Goal: Task Accomplishment & Management: Manage account settings

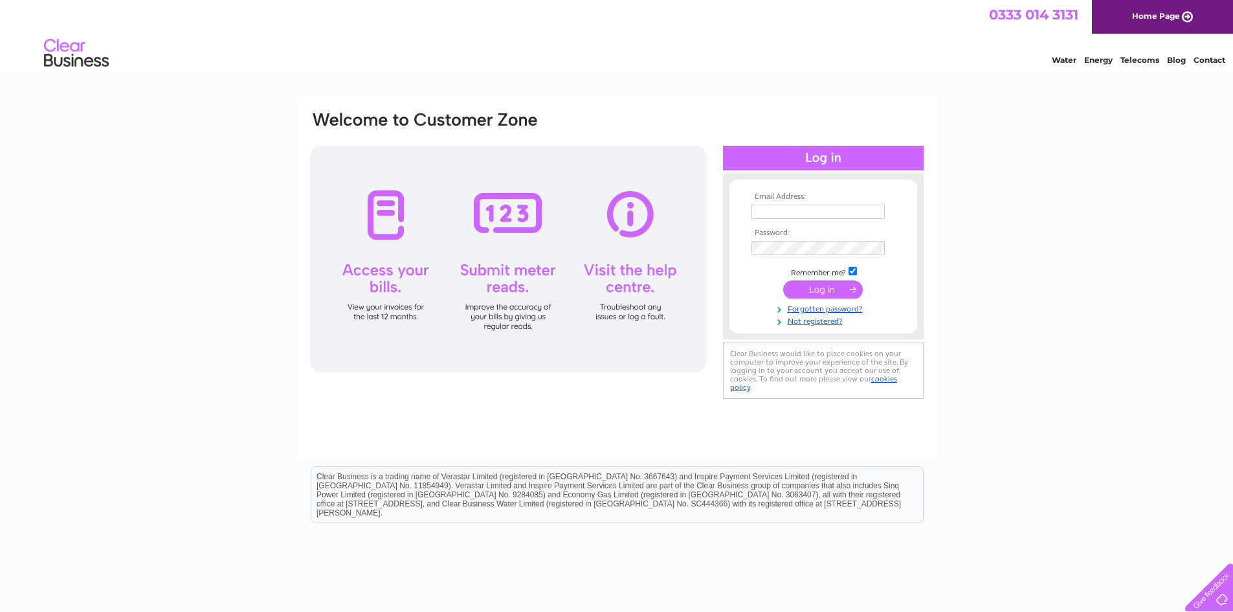
click at [798, 215] on input "text" at bounding box center [818, 212] width 133 height 14
type input "[EMAIL_ADDRESS][DOMAIN_NAME]"
click at [783, 282] on input "submit" at bounding box center [823, 291] width 80 height 18
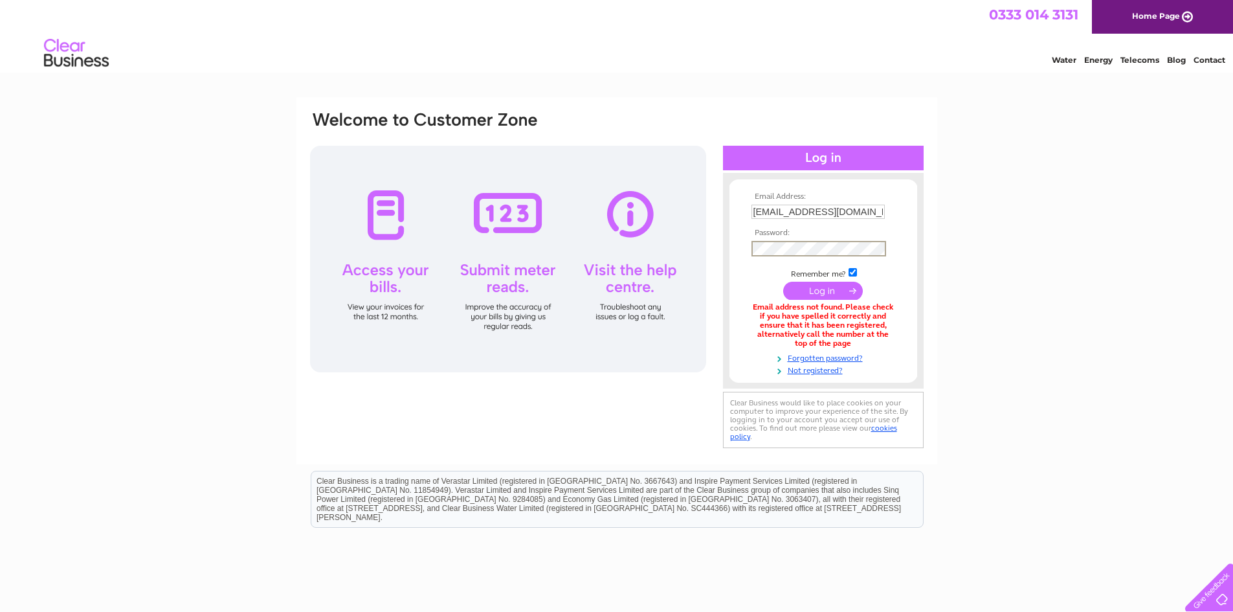
click at [805, 290] on input "submit" at bounding box center [823, 291] width 80 height 18
click at [783, 282] on input "submit" at bounding box center [823, 291] width 80 height 18
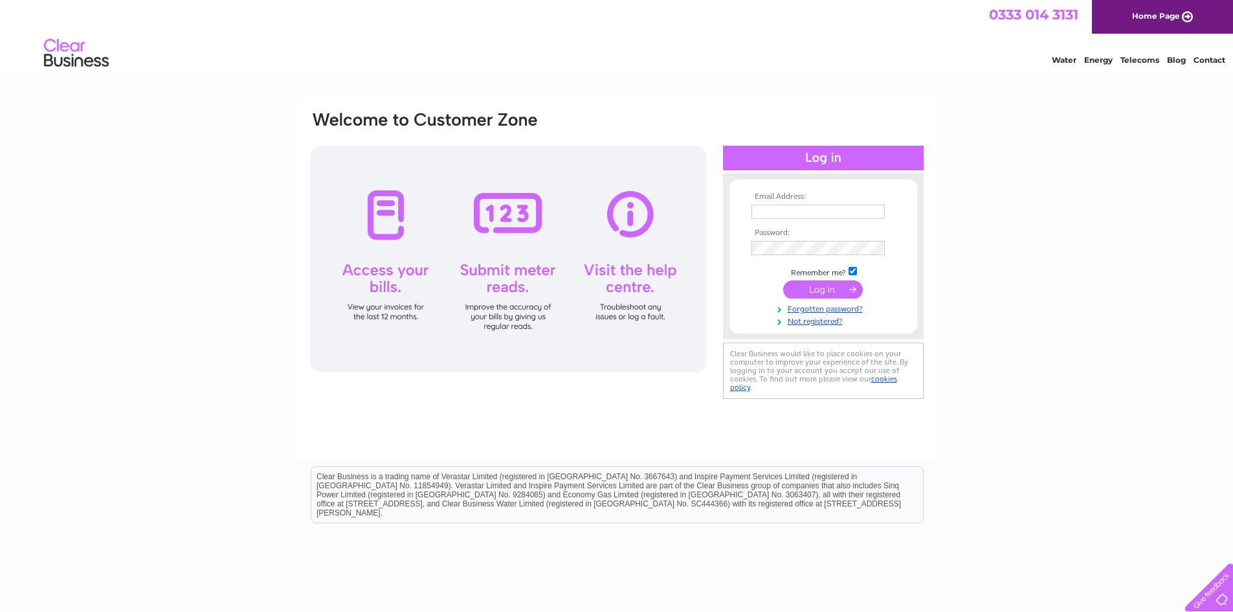
click at [783, 212] on input "text" at bounding box center [818, 212] width 133 height 14
type input "[EMAIL_ADDRESS][DOMAIN_NAME]"
click at [830, 307] on link "Forgotten password?" at bounding box center [825, 309] width 147 height 12
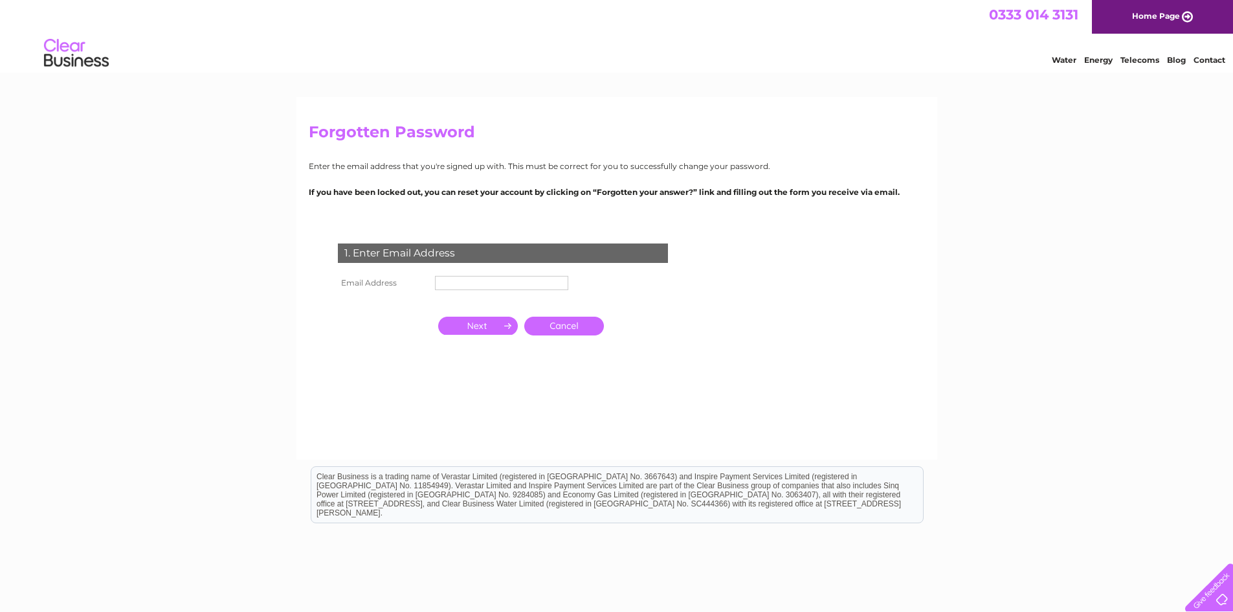
click at [462, 282] on input "text" at bounding box center [501, 283] width 133 height 14
click at [504, 278] on input "text" at bounding box center [502, 284] width 135 height 16
click at [486, 326] on input "button" at bounding box center [478, 326] width 80 height 18
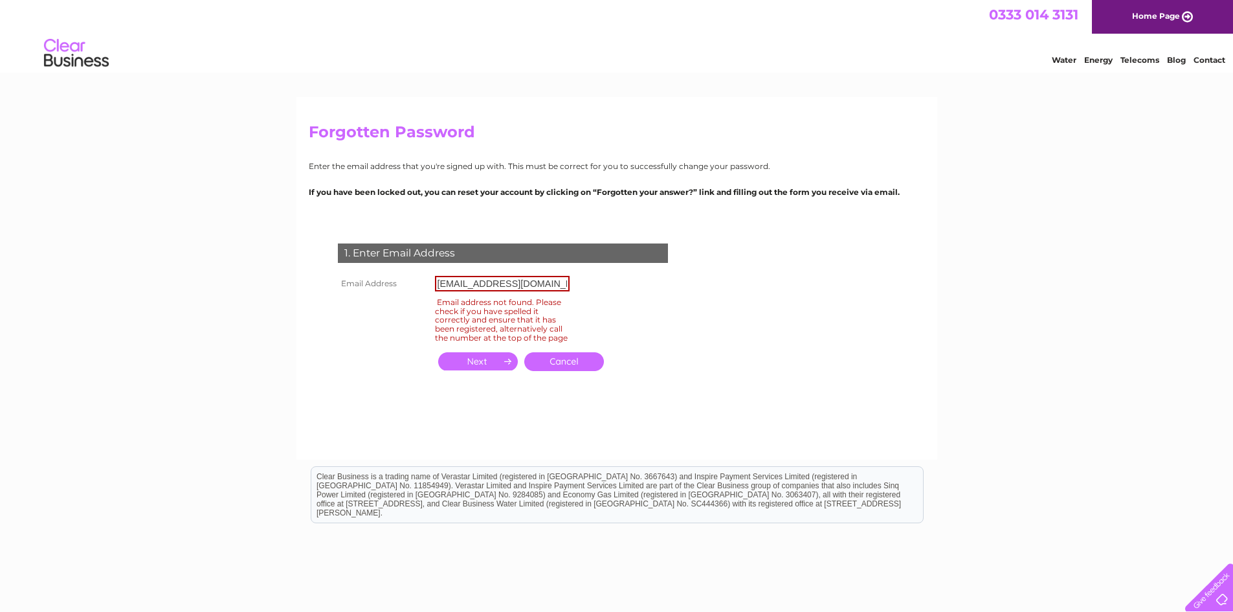
click at [564, 281] on input "strachurfillingstation@gmail.com" at bounding box center [502, 284] width 135 height 16
type input "s"
type input "[EMAIL_ADDRESS][DOMAIN_NAME]"
click at [488, 370] on input "button" at bounding box center [478, 361] width 80 height 18
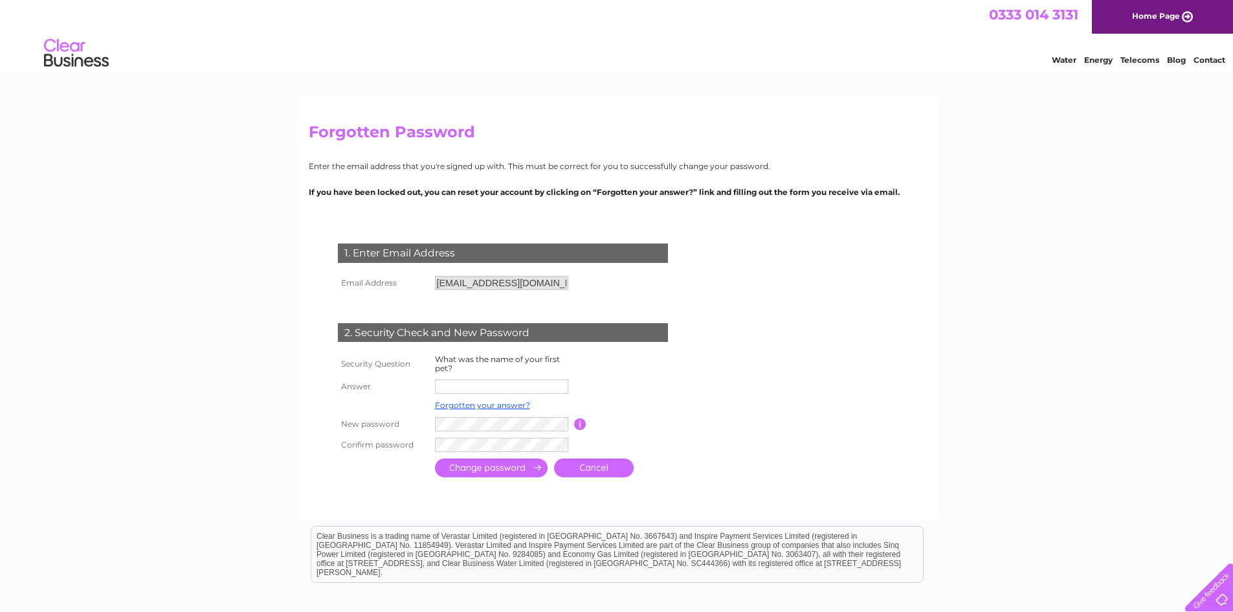
click at [474, 387] on input "text" at bounding box center [501, 386] width 133 height 14
type input "Rosco"
click at [499, 471] on input "submit" at bounding box center [491, 467] width 113 height 19
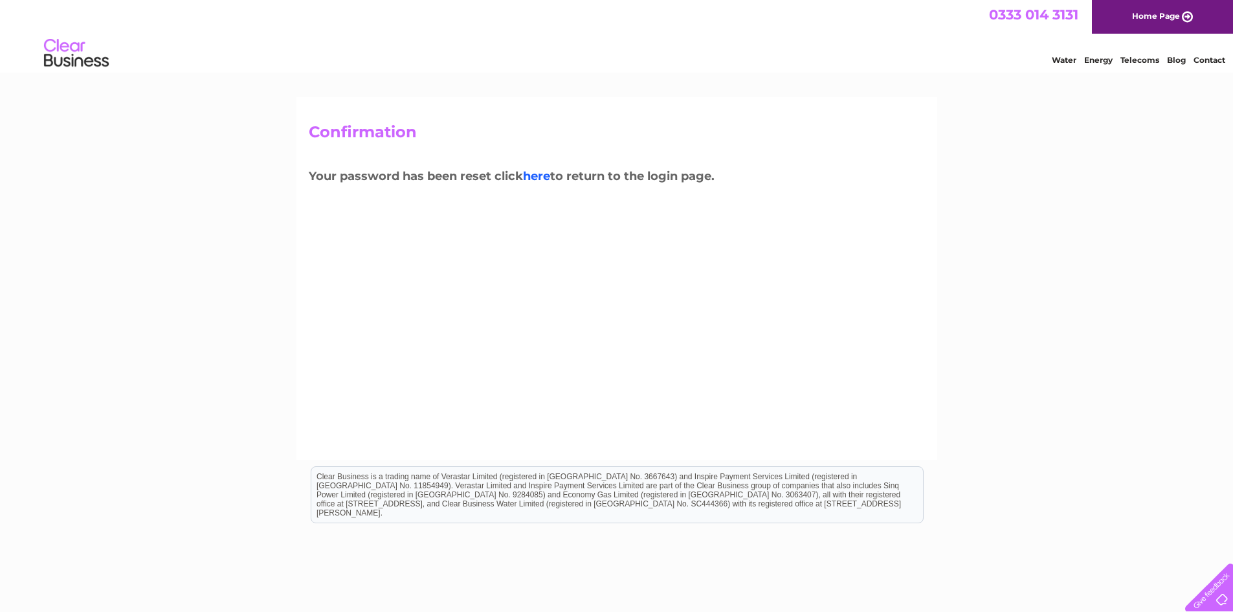
click at [537, 175] on link "here" at bounding box center [536, 176] width 27 height 14
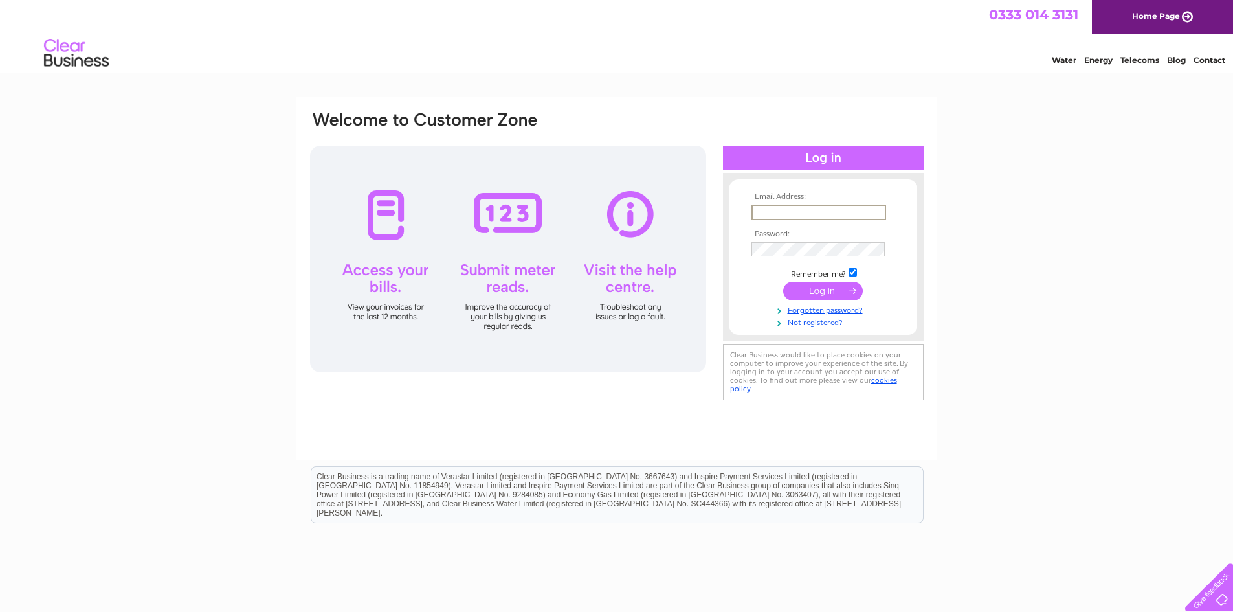
click at [771, 207] on input "text" at bounding box center [819, 213] width 135 height 16
click at [780, 214] on input "text" at bounding box center [819, 213] width 135 height 16
type input "arlenestirling@aol.com"
click at [783, 282] on input "submit" at bounding box center [823, 291] width 80 height 18
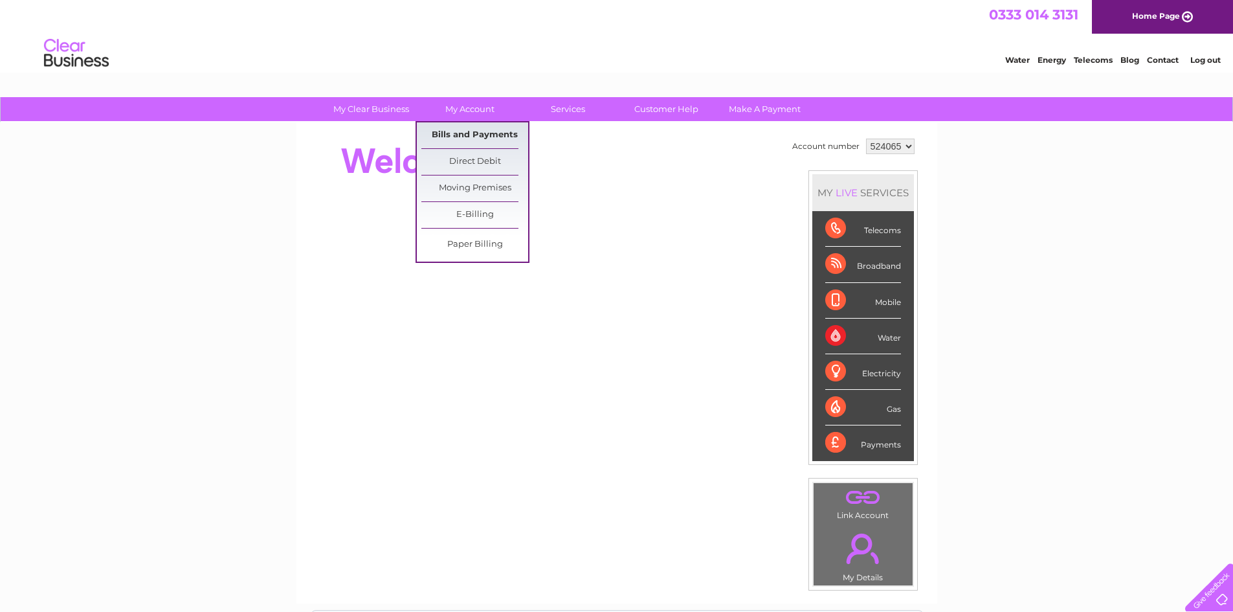
click at [471, 131] on link "Bills and Payments" at bounding box center [474, 135] width 107 height 26
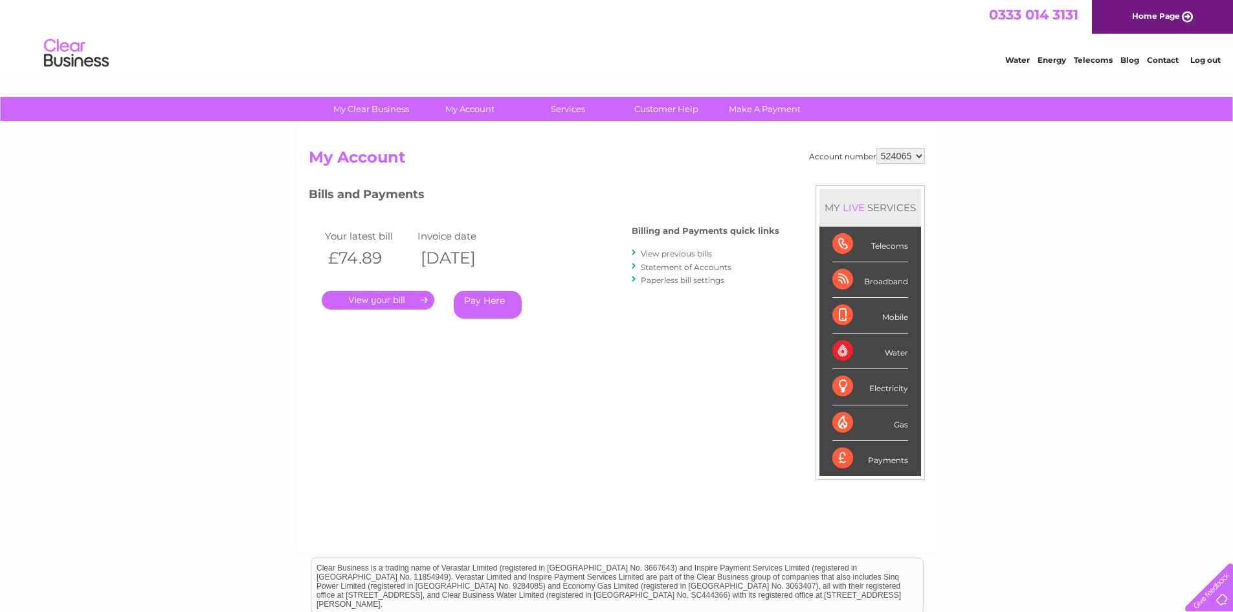
click at [395, 300] on link "." at bounding box center [378, 300] width 113 height 19
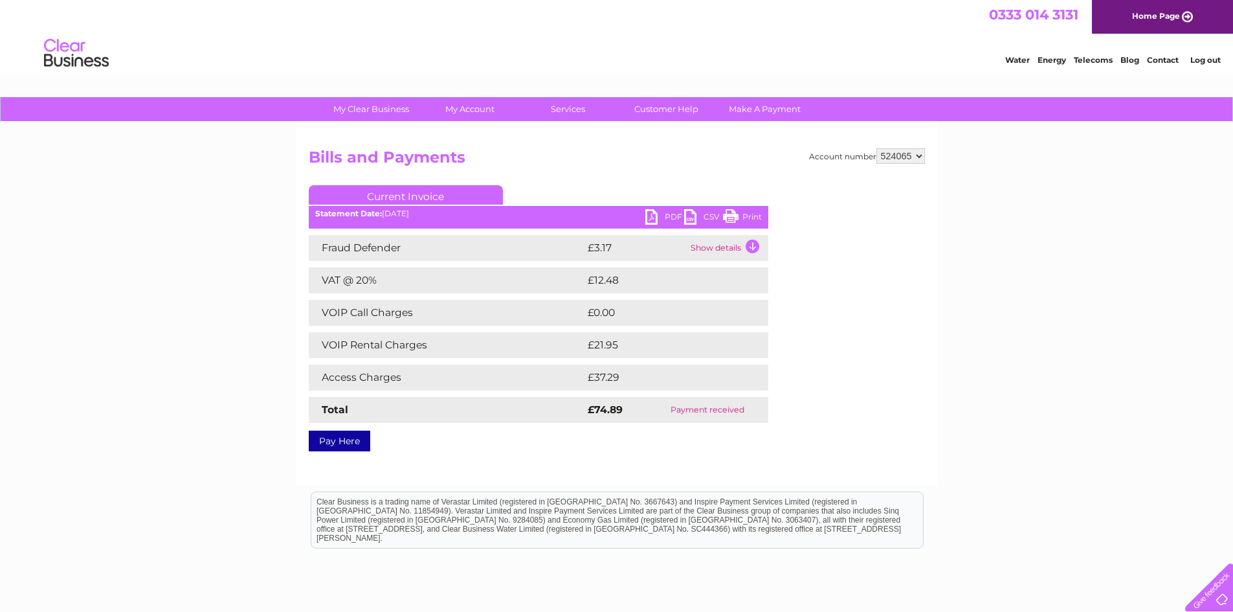
click at [656, 214] on link "PDF" at bounding box center [664, 218] width 39 height 19
